Goal: Information Seeking & Learning: Learn about a topic

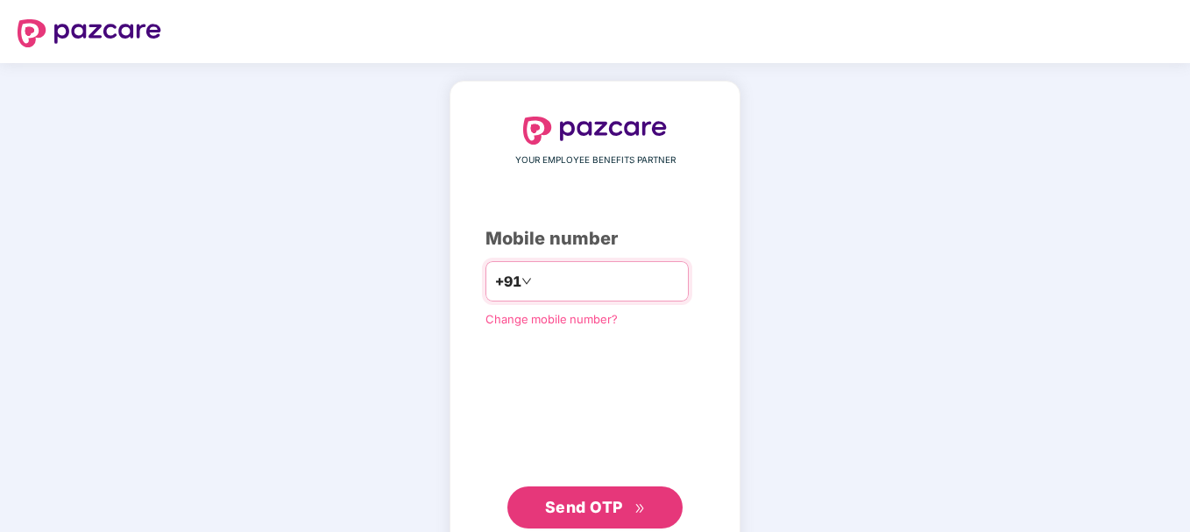
type input "**********"
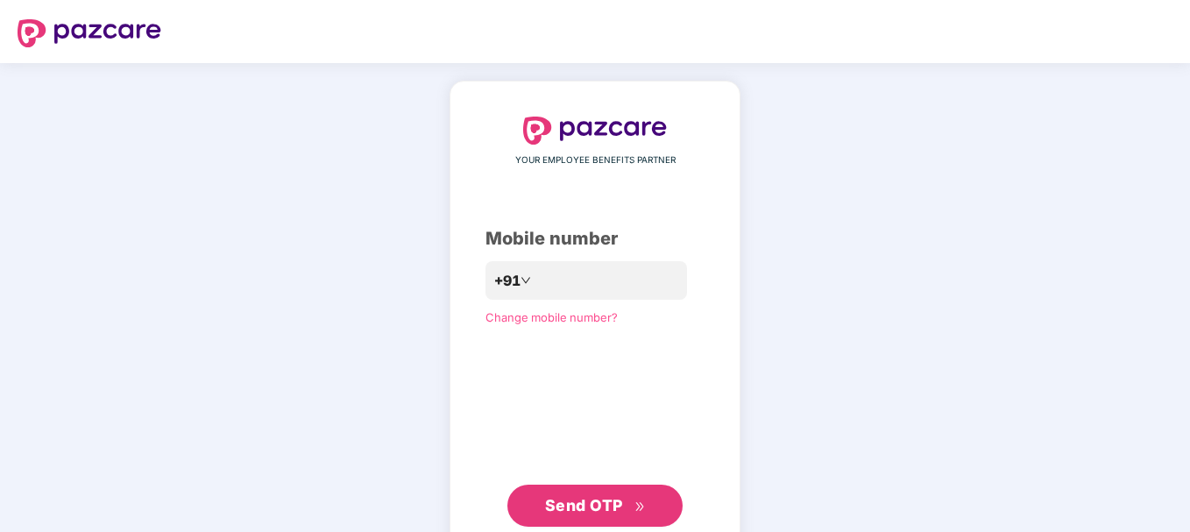
click at [572, 507] on span "Send OTP" at bounding box center [584, 505] width 78 height 18
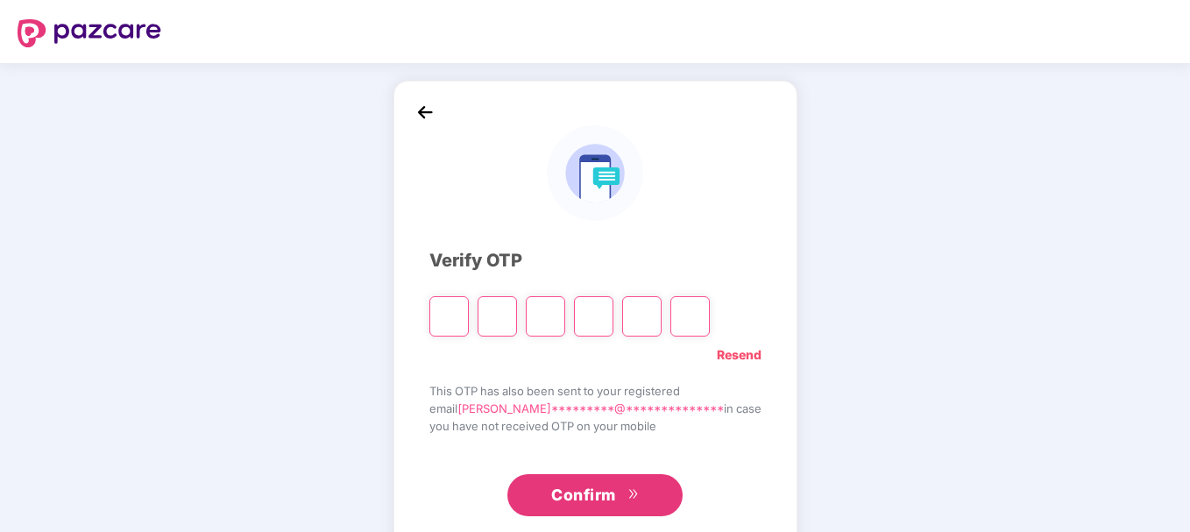
type input "*"
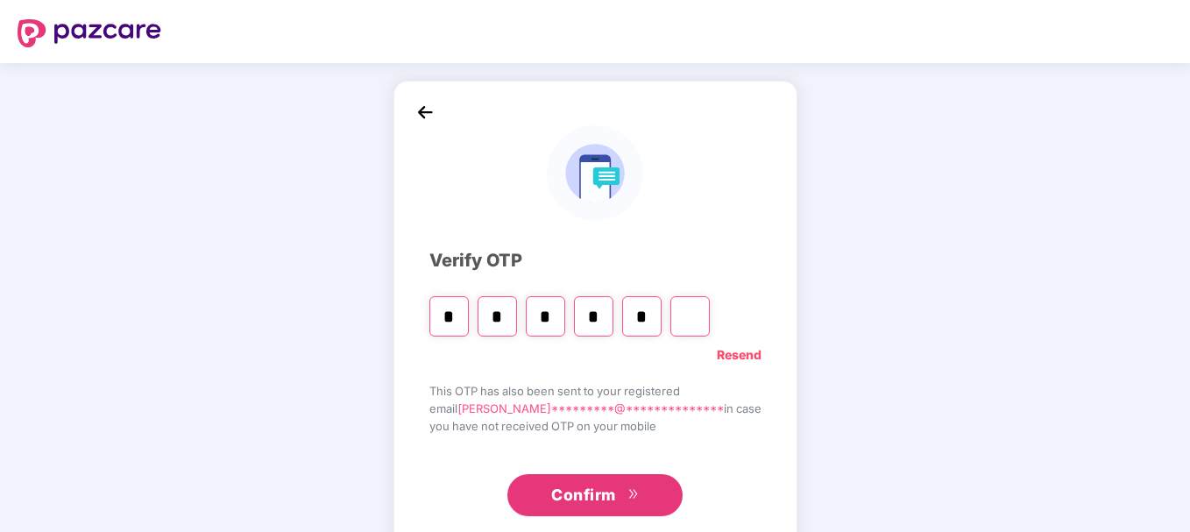
type input "*"
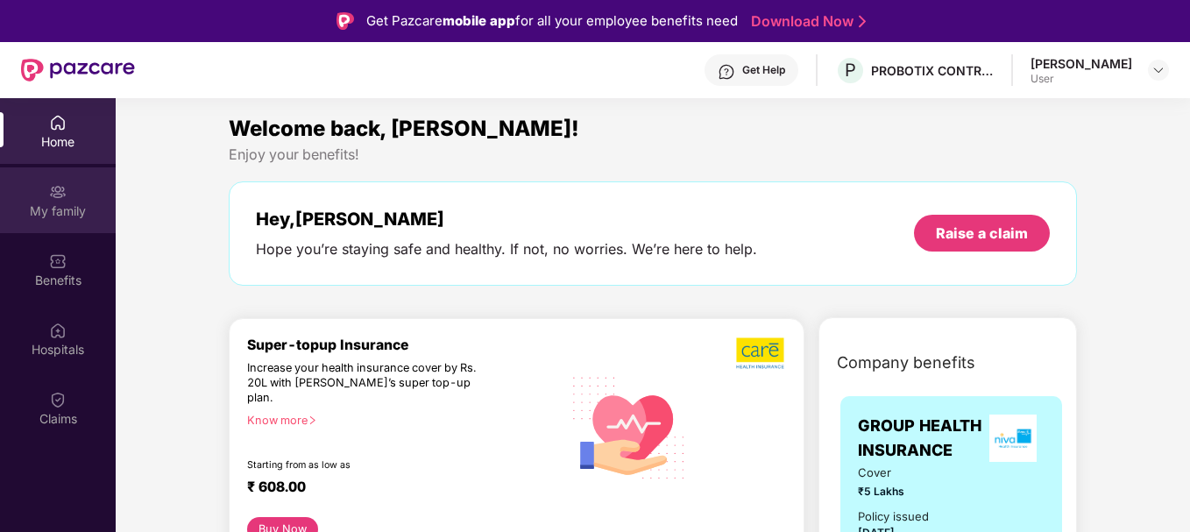
click at [67, 194] on div "My family" at bounding box center [58, 200] width 116 height 66
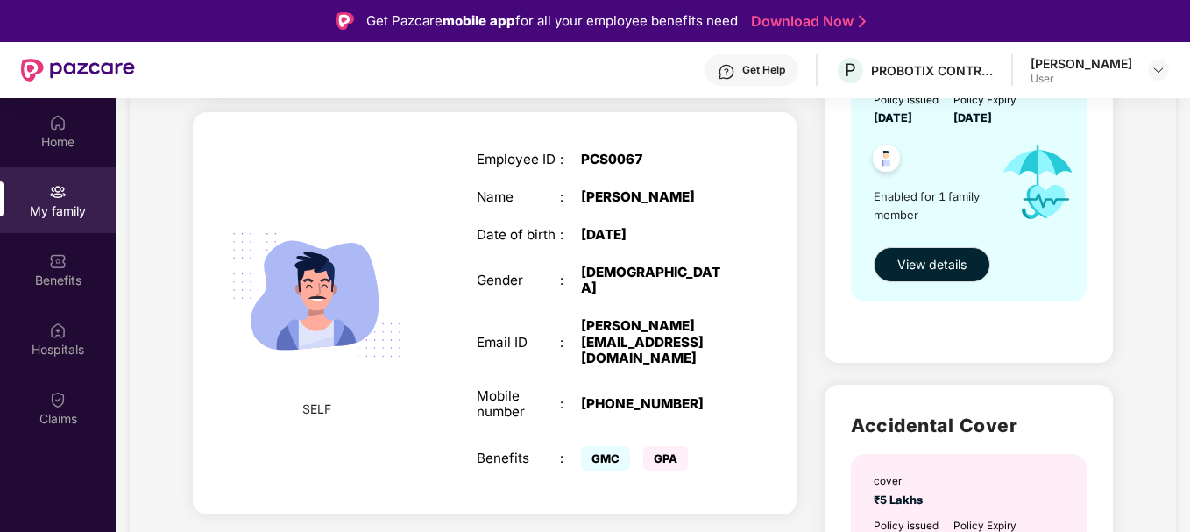
scroll to position [88, 0]
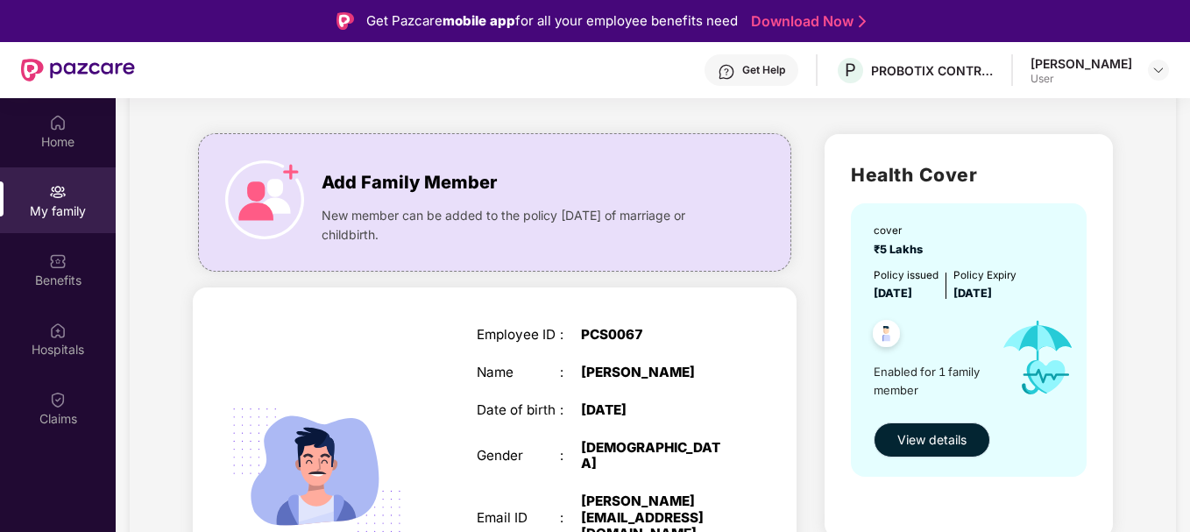
click at [936, 429] on button "View details" at bounding box center [931, 439] width 117 height 35
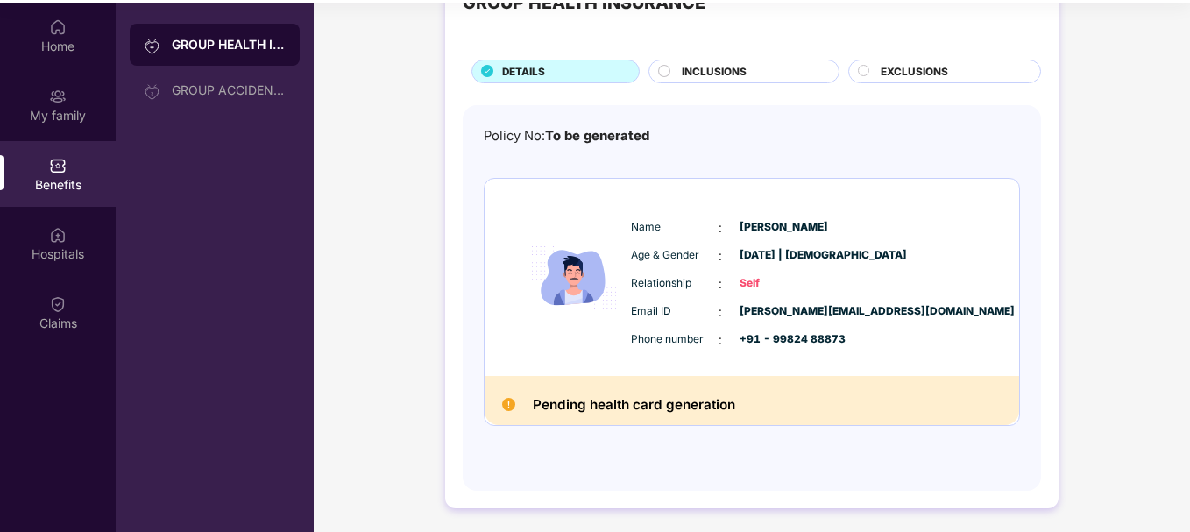
scroll to position [98, 0]
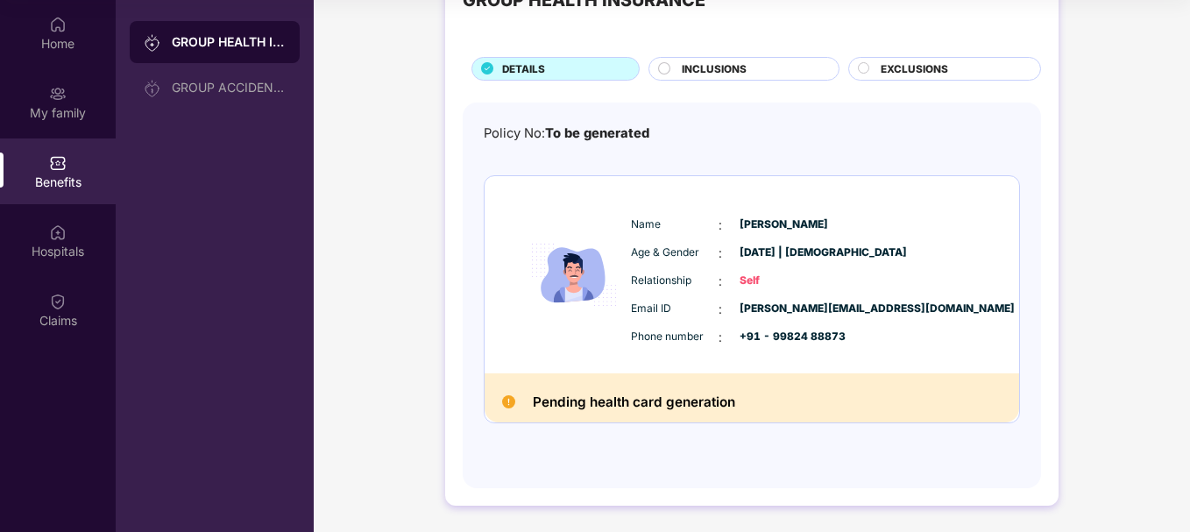
click at [727, 67] on span "INCLUSIONS" at bounding box center [714, 69] width 65 height 16
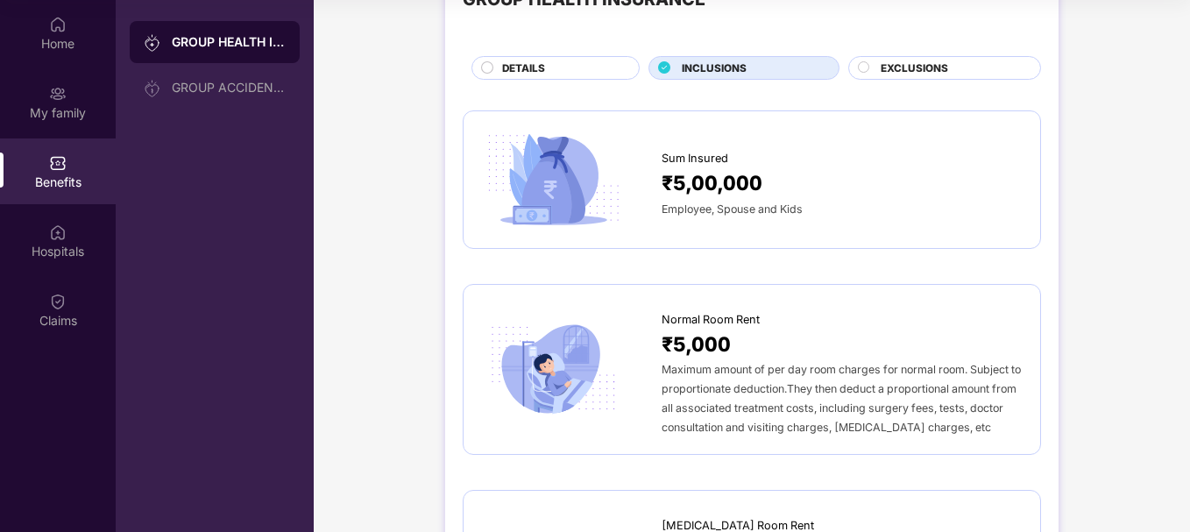
scroll to position [69, 0]
click at [741, 211] on span "Employee, Spouse and Kids" at bounding box center [731, 209] width 141 height 13
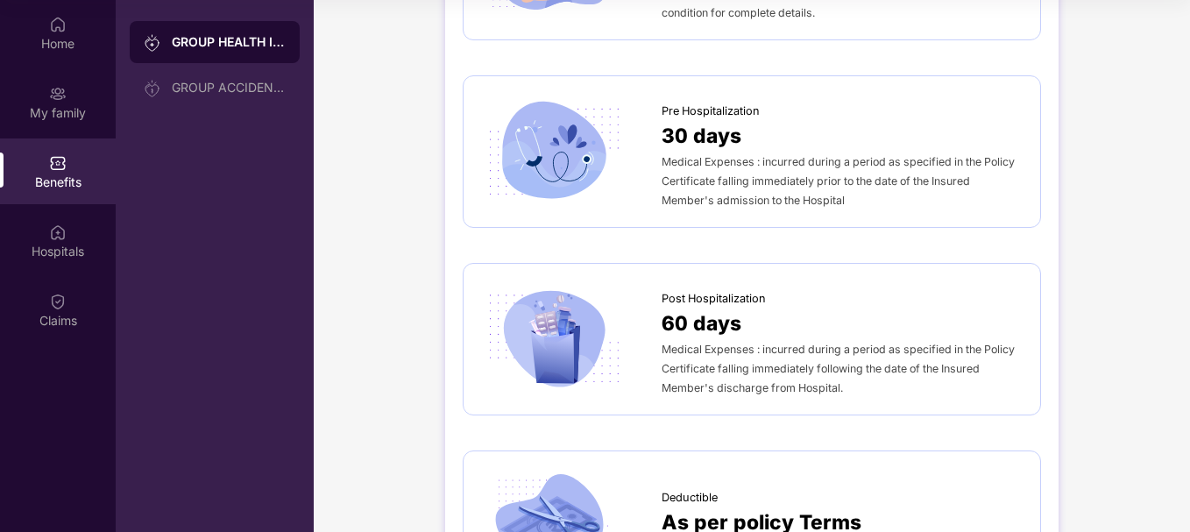
scroll to position [592, 0]
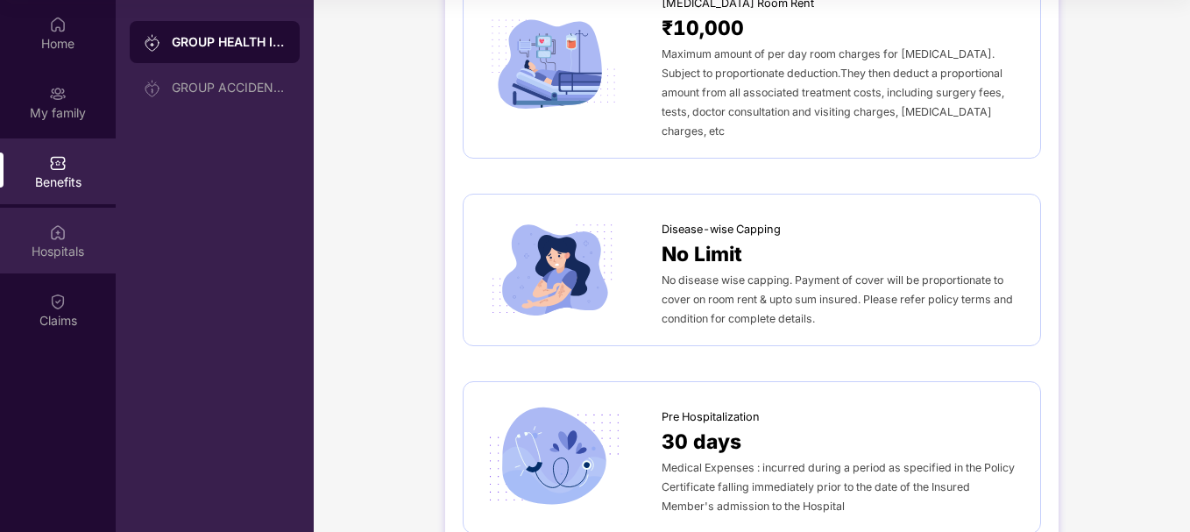
click at [64, 251] on div "Hospitals" at bounding box center [58, 252] width 116 height 18
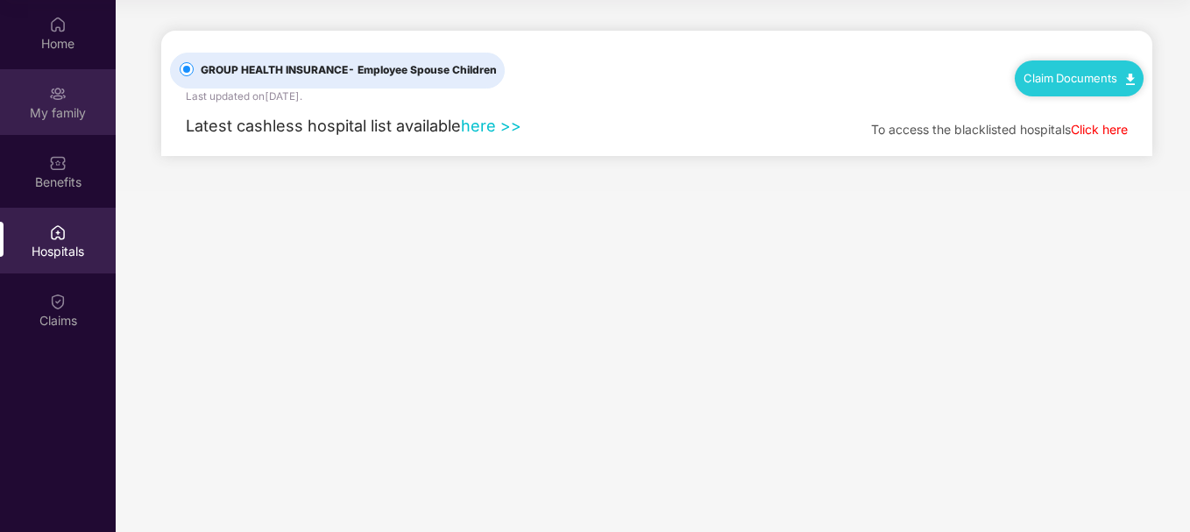
click at [73, 105] on div "My family" at bounding box center [58, 113] width 116 height 18
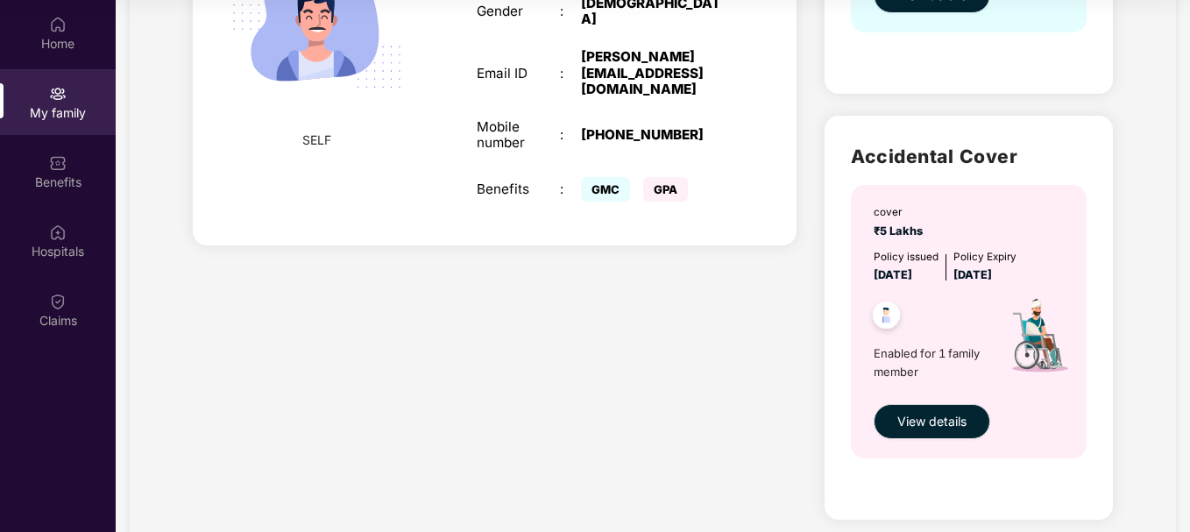
scroll to position [438, 0]
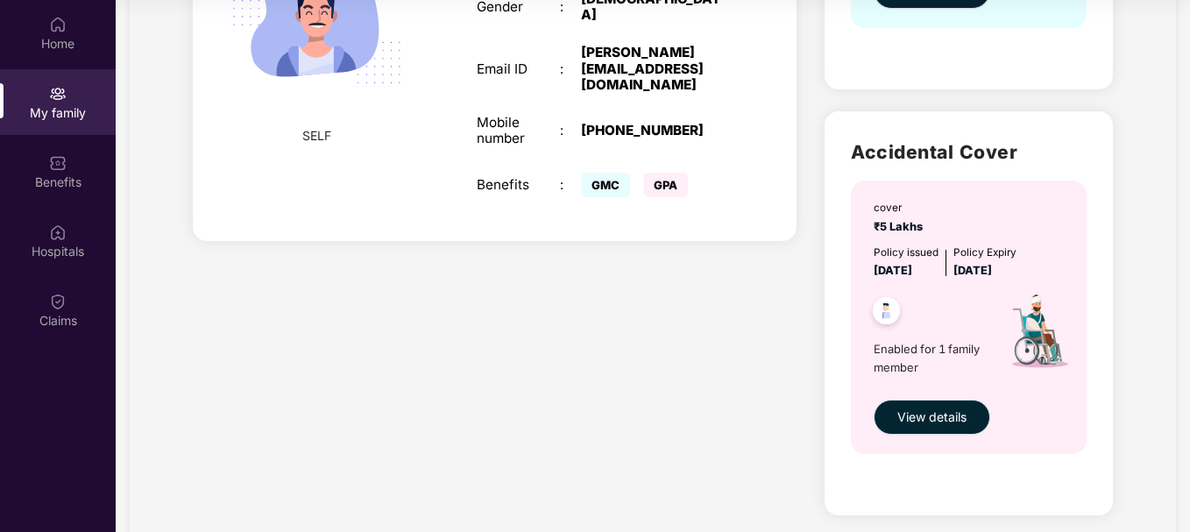
click at [918, 407] on button "View details" at bounding box center [931, 416] width 117 height 35
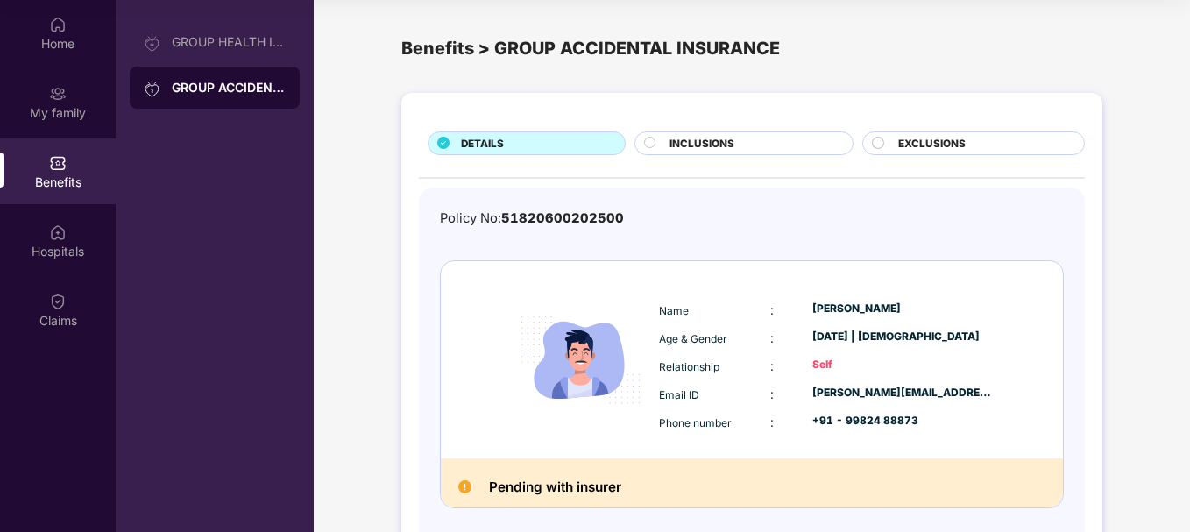
click at [738, 139] on div "INCLUSIONS" at bounding box center [753, 145] width 184 height 18
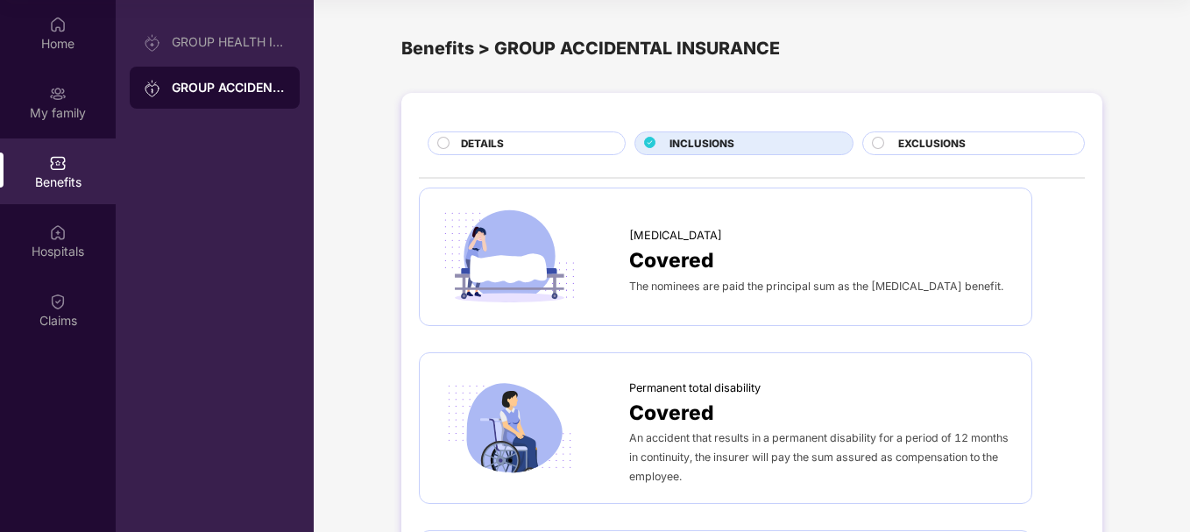
click at [552, 139] on div "DETAILS" at bounding box center [534, 145] width 164 height 18
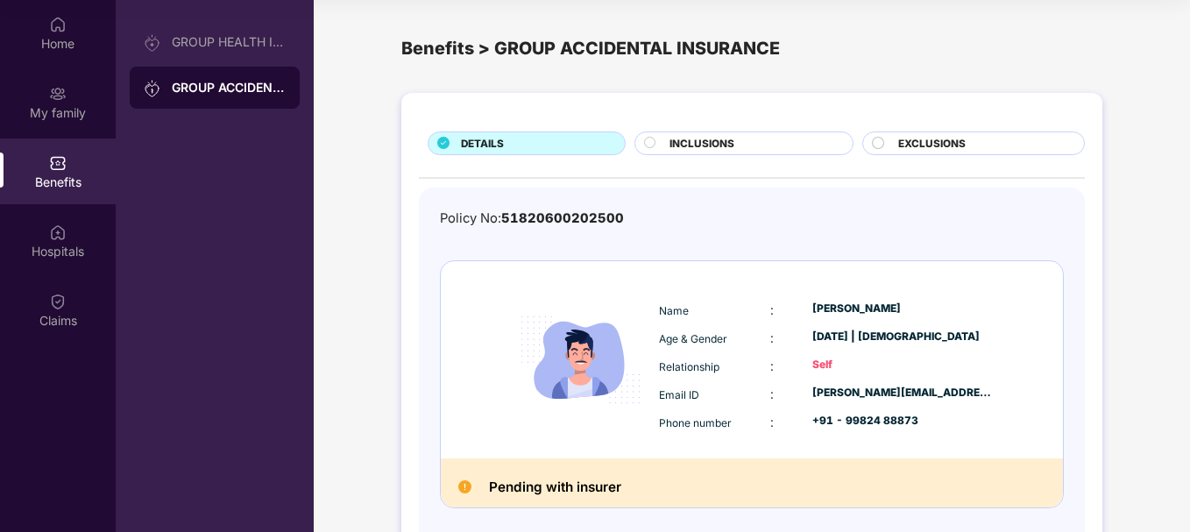
click at [699, 144] on span "INCLUSIONS" at bounding box center [701, 144] width 65 height 16
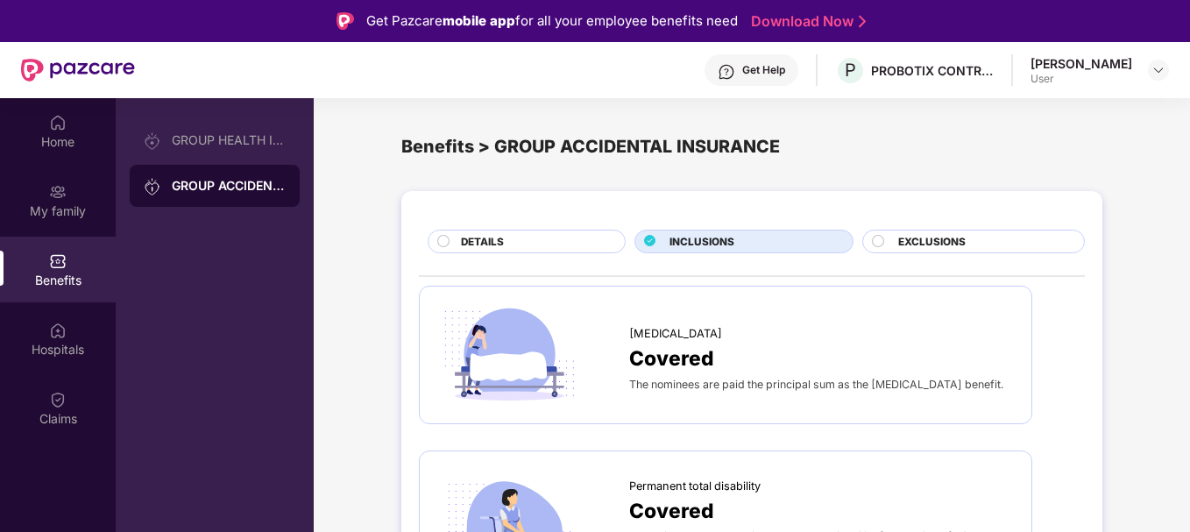
click at [566, 243] on div "DETAILS" at bounding box center [534, 243] width 164 height 18
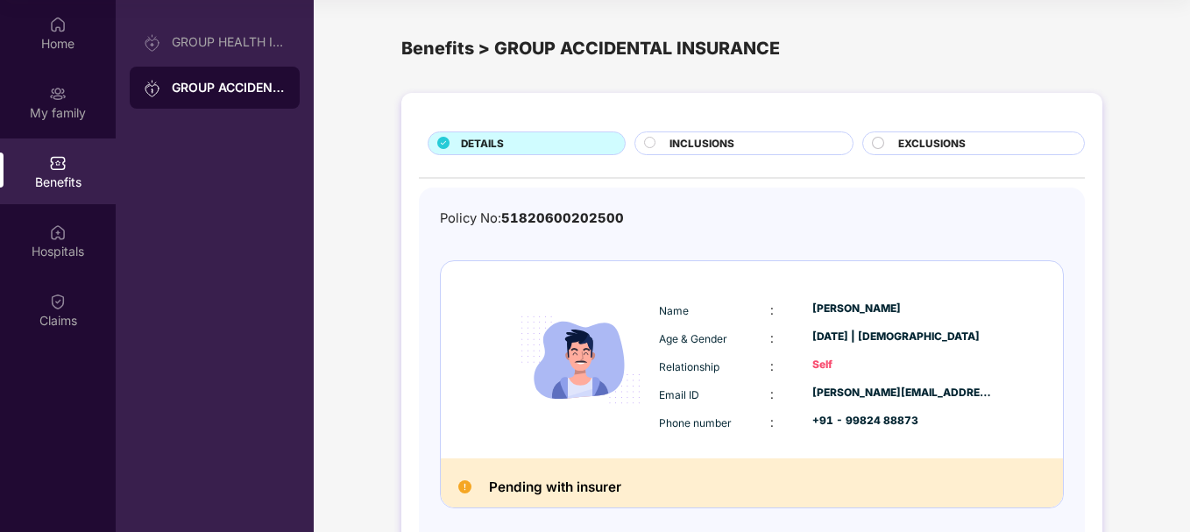
click at [751, 142] on div "INCLUSIONS" at bounding box center [753, 145] width 184 height 18
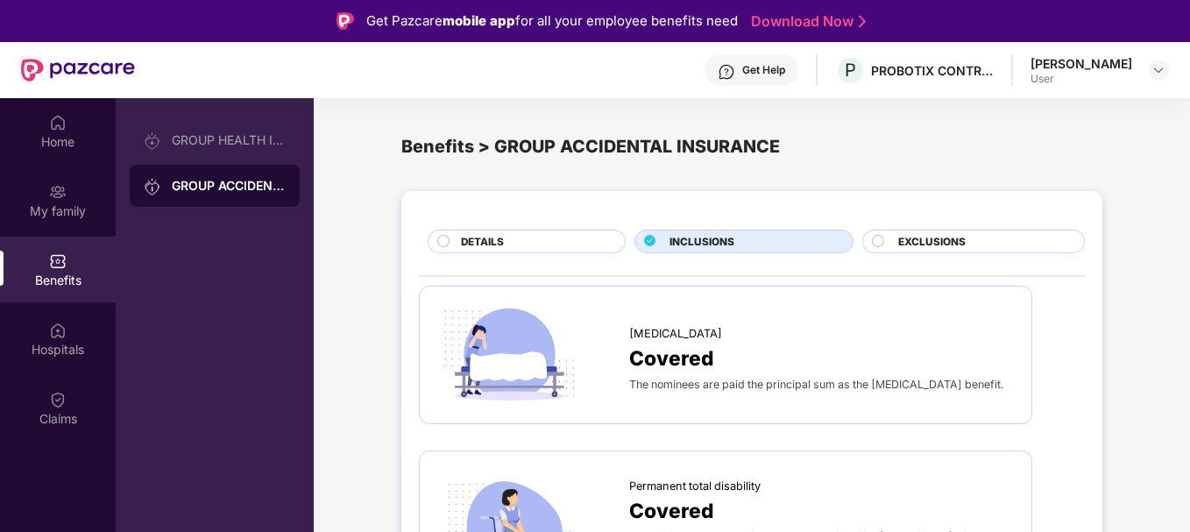
click at [904, 244] on span "EXCLUSIONS" at bounding box center [931, 242] width 67 height 16
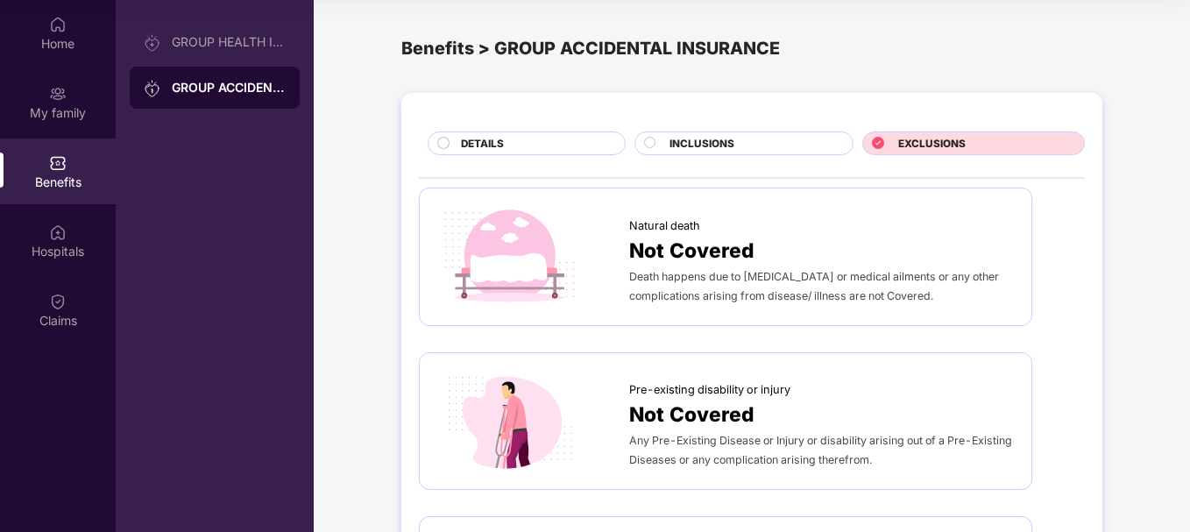
click at [472, 149] on span "DETAILS" at bounding box center [482, 144] width 43 height 16
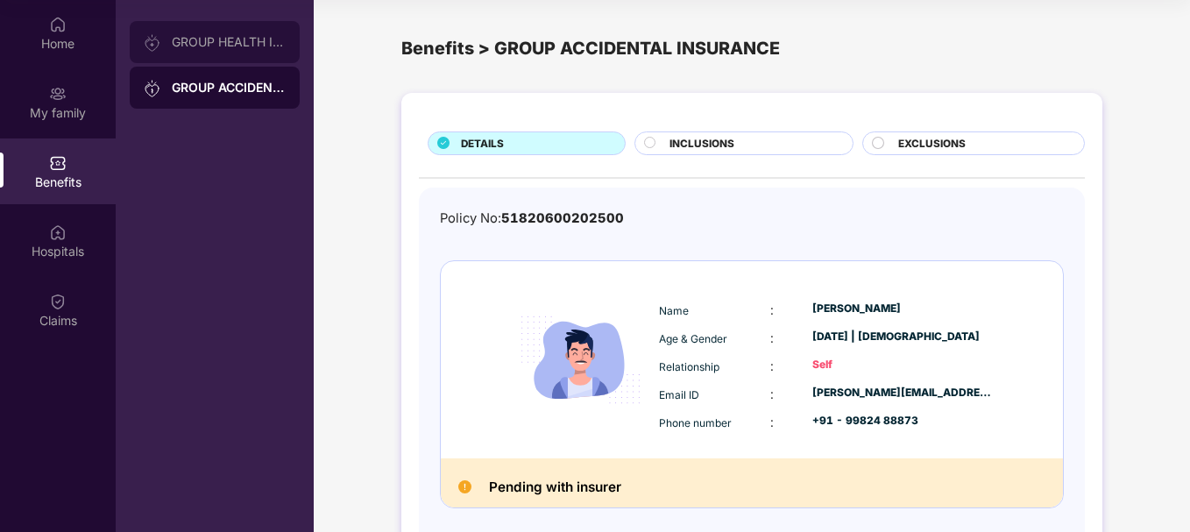
click at [237, 57] on div "GROUP HEALTH INSURANCE" at bounding box center [215, 42] width 170 height 42
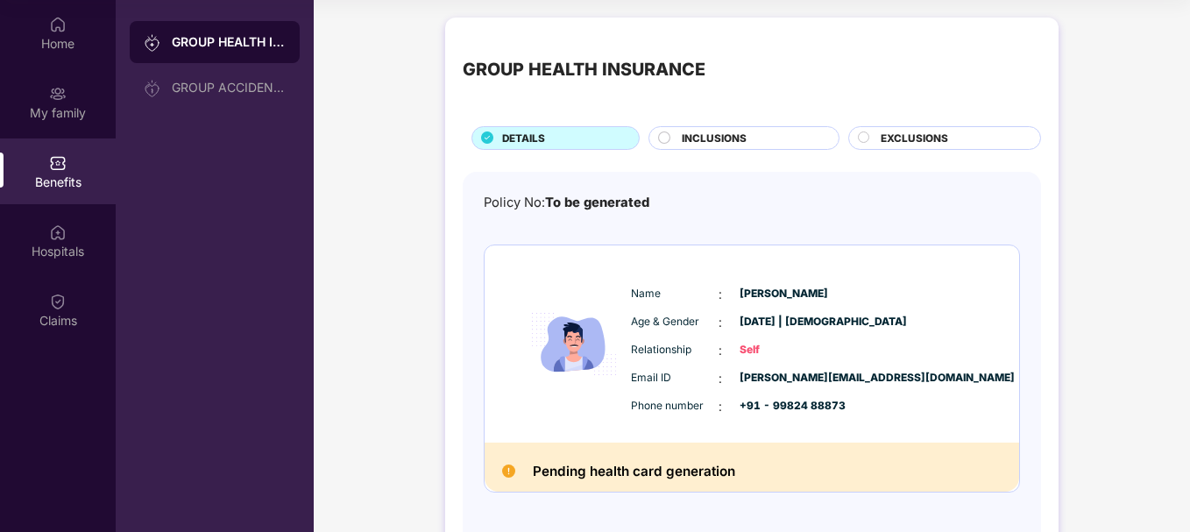
click at [877, 145] on div "EXCLUSIONS" at bounding box center [951, 140] width 159 height 18
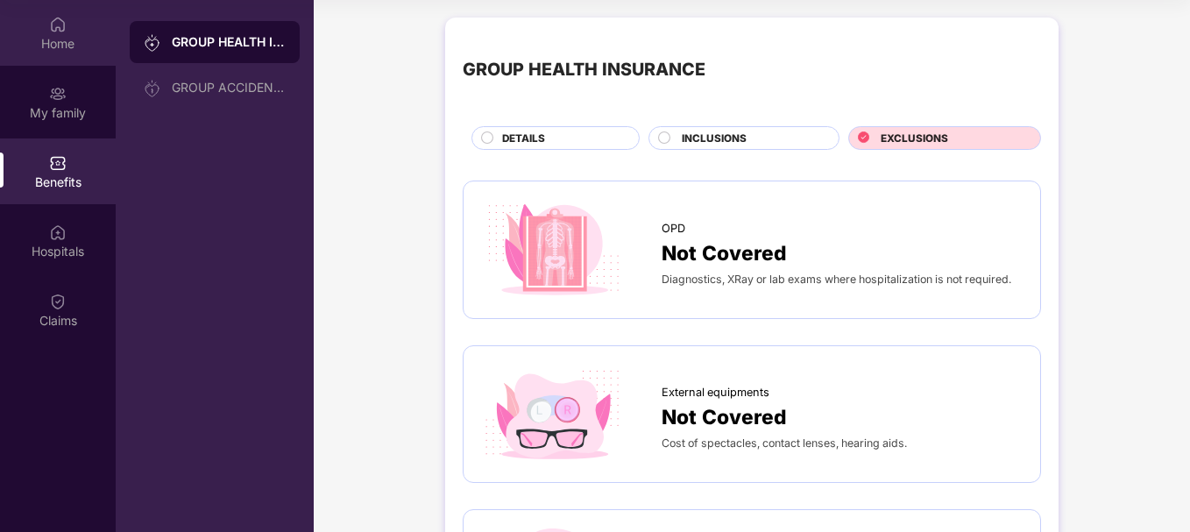
click at [53, 25] on img at bounding box center [58, 25] width 18 height 18
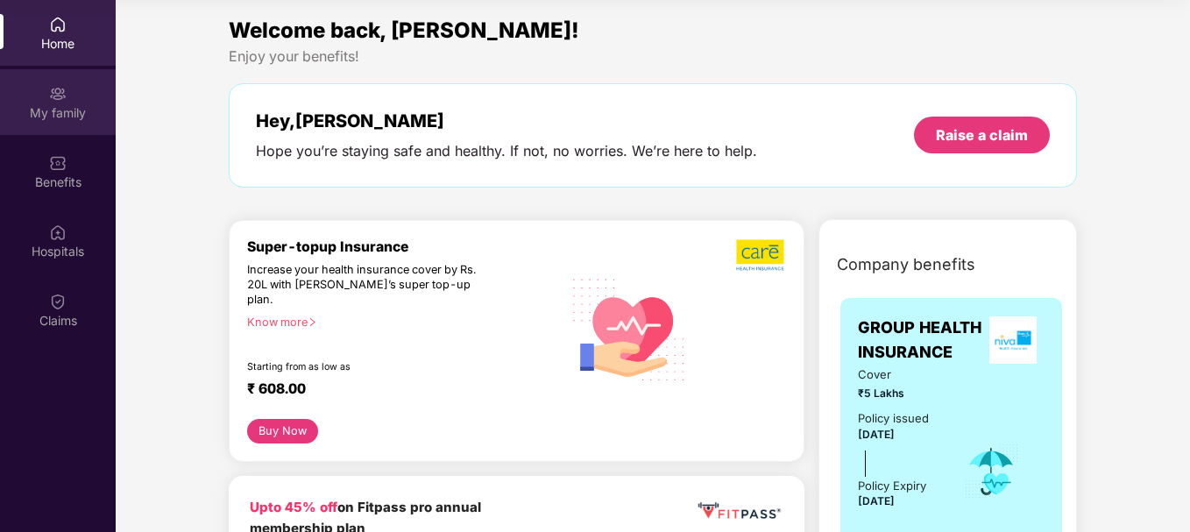
click at [32, 89] on div "My family" at bounding box center [58, 102] width 116 height 66
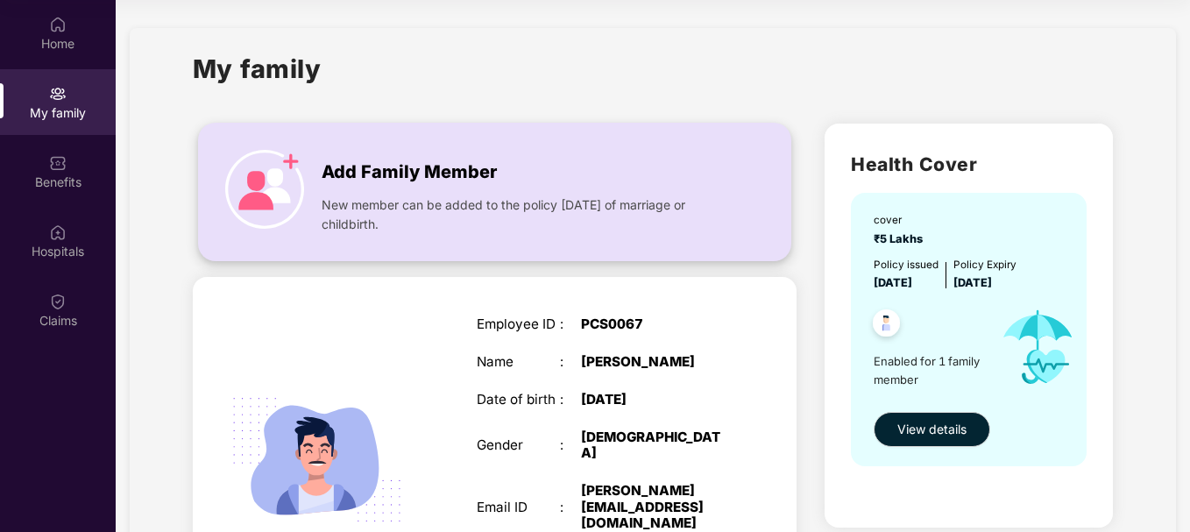
click at [364, 219] on span "New member can be added to the policy [DATE] of marriage or childbirth." at bounding box center [524, 214] width 405 height 39
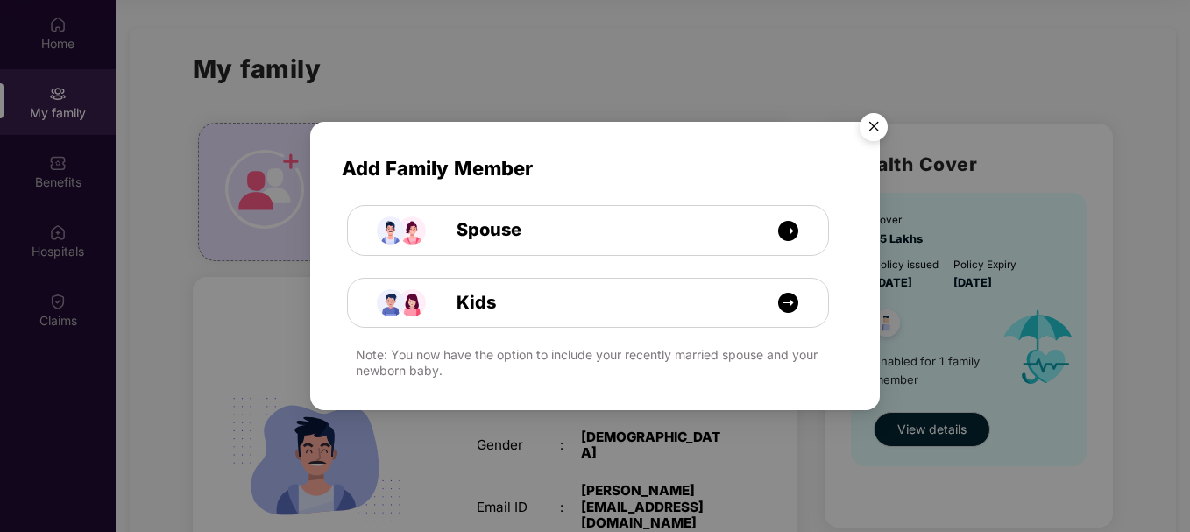
click at [878, 121] on img "Close" at bounding box center [873, 129] width 49 height 49
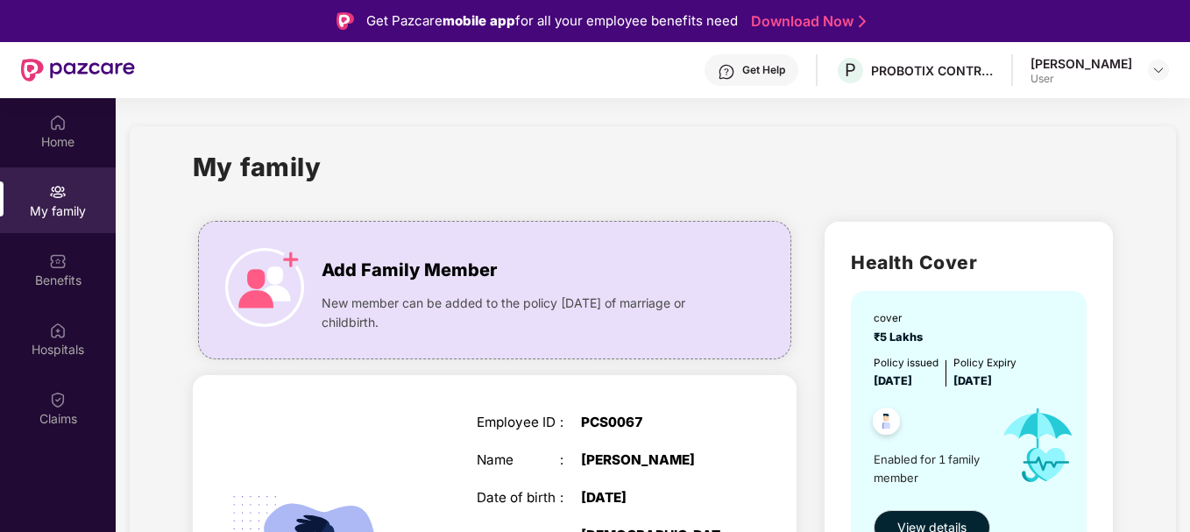
click at [1068, 69] on div "[PERSON_NAME]" at bounding box center [1081, 63] width 102 height 17
click at [54, 122] on img at bounding box center [58, 123] width 18 height 18
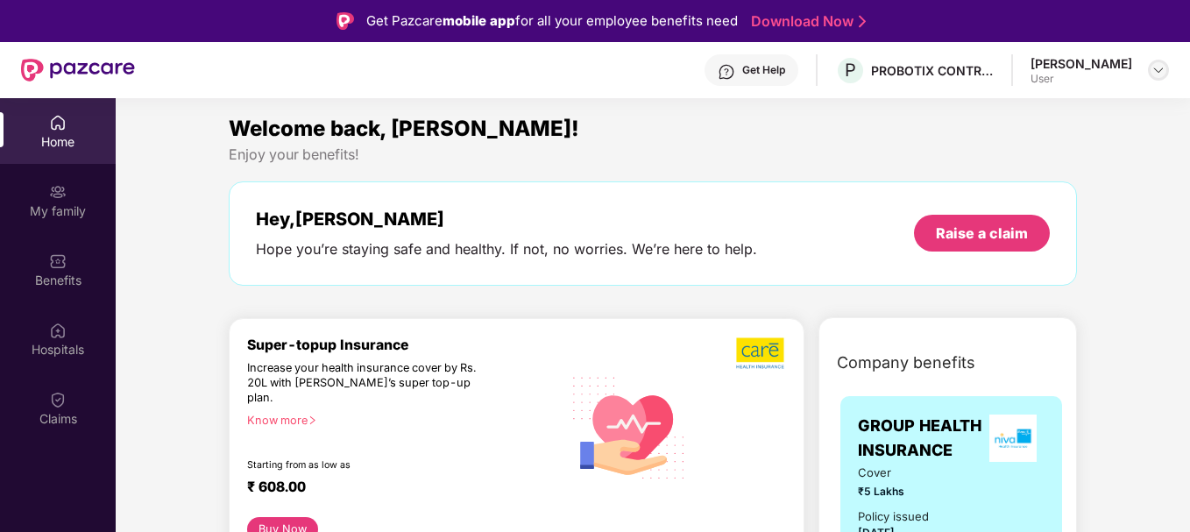
click at [1161, 75] on img at bounding box center [1158, 70] width 14 height 14
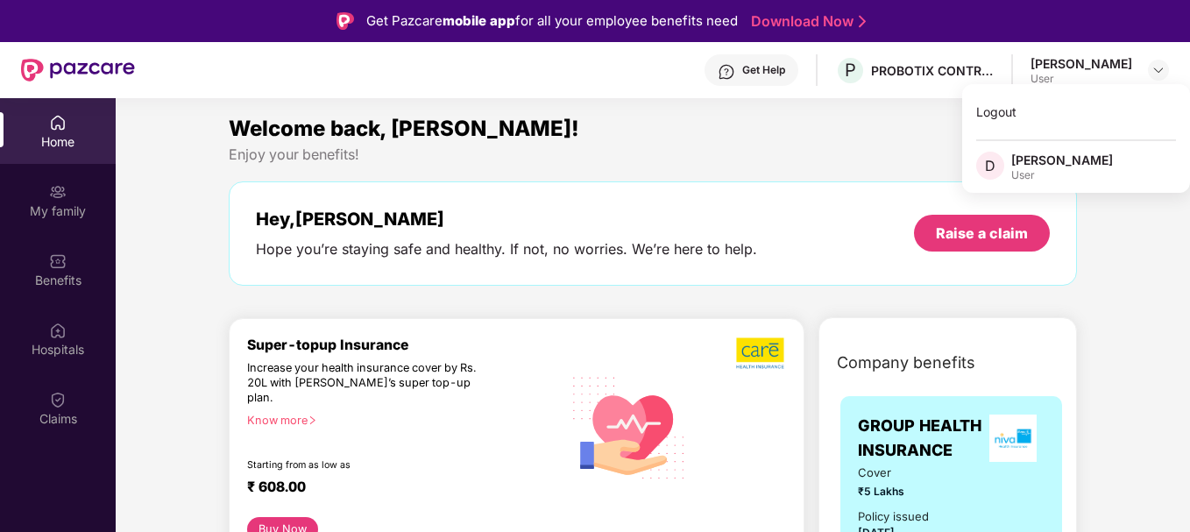
drag, startPoint x: 995, startPoint y: 115, endPoint x: 983, endPoint y: 157, distance: 43.8
click at [995, 115] on div "Logout" at bounding box center [1076, 112] width 228 height 34
